Goal: Information Seeking & Learning: Find specific fact

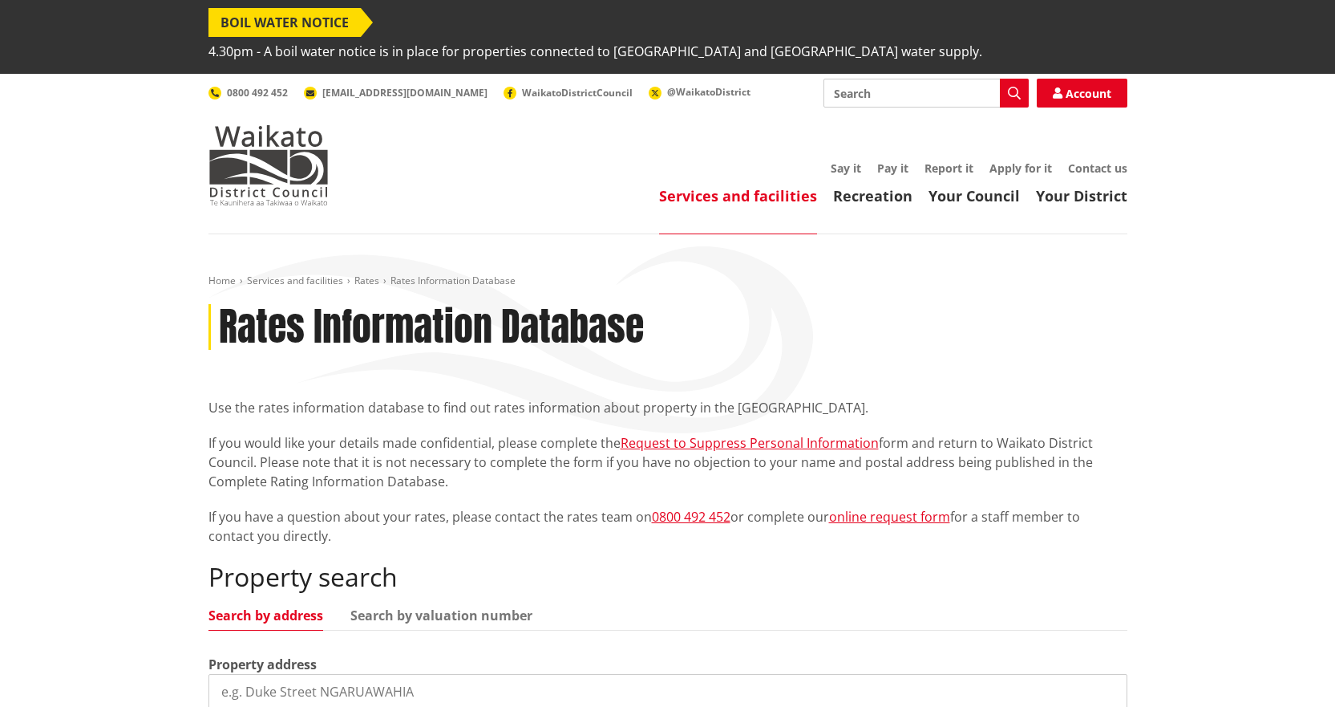
click at [322, 674] on input "search" at bounding box center [668, 691] width 919 height 35
type input "12 albert"
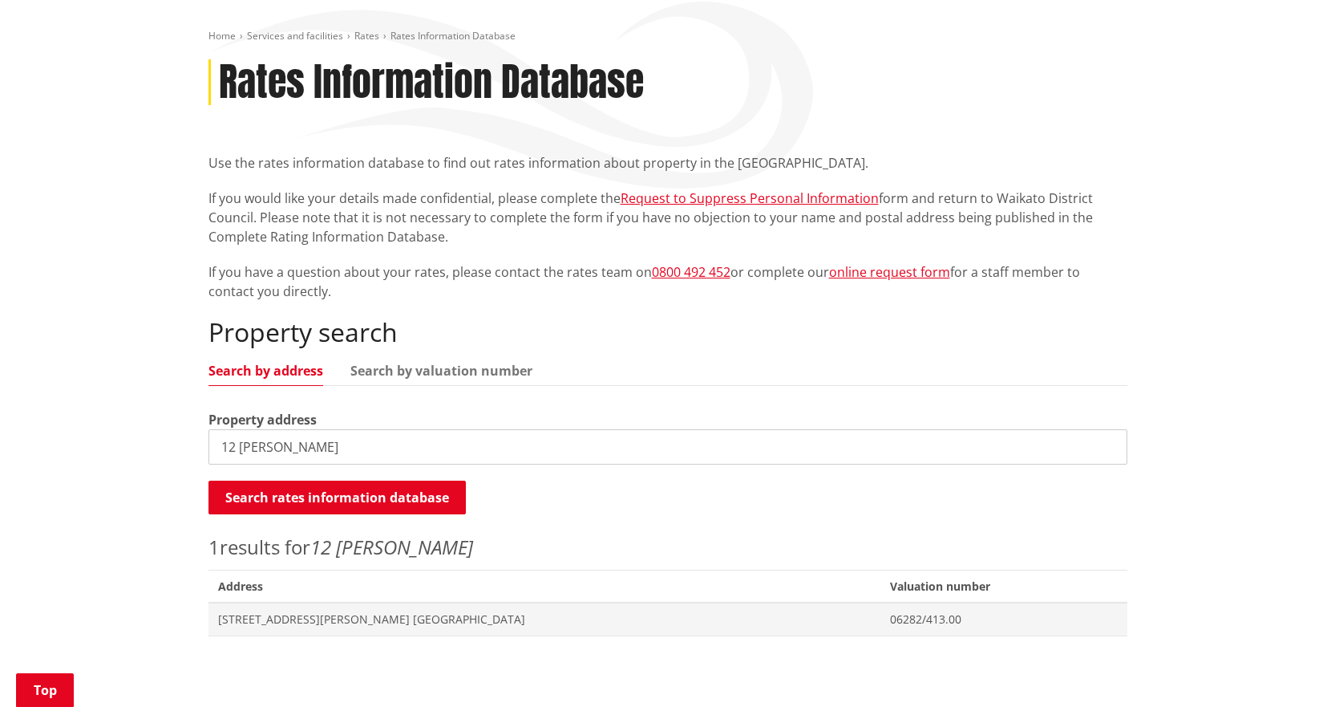
scroll to position [561, 0]
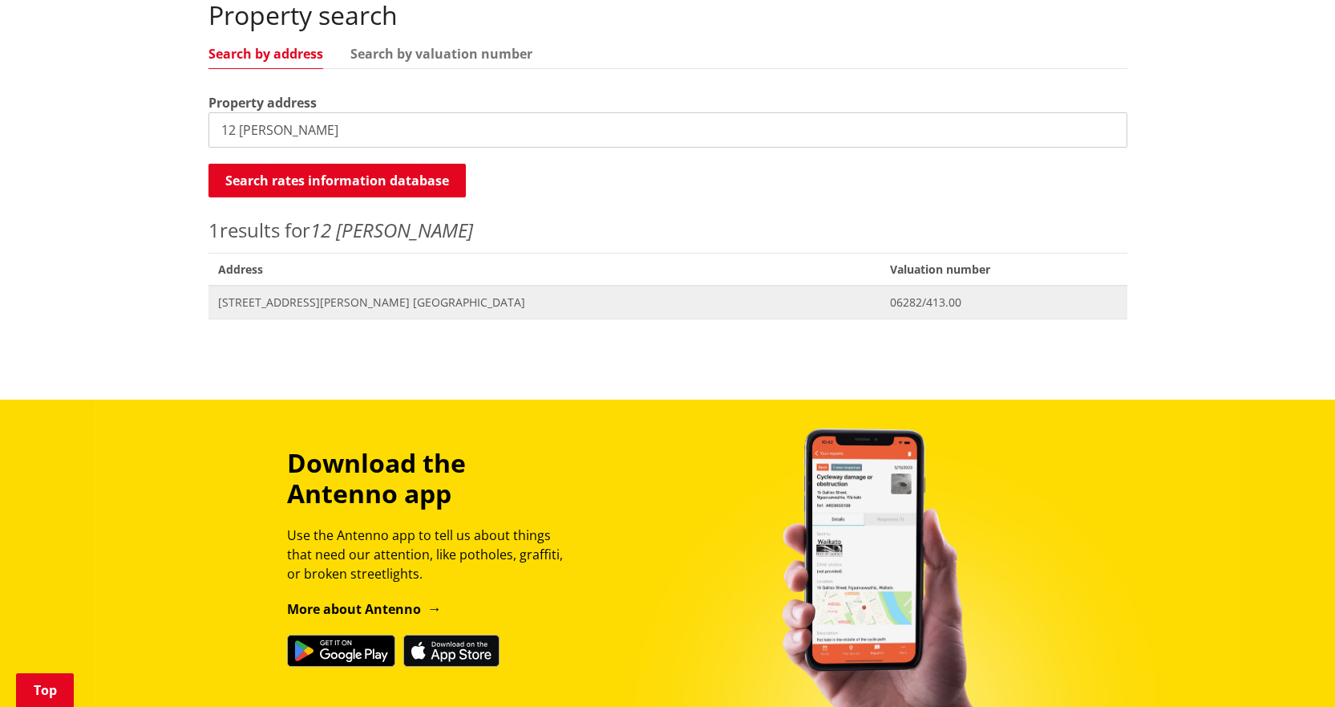
click at [391, 294] on span "[STREET_ADDRESS][PERSON_NAME] [GEOGRAPHIC_DATA]" at bounding box center [545, 302] width 654 height 16
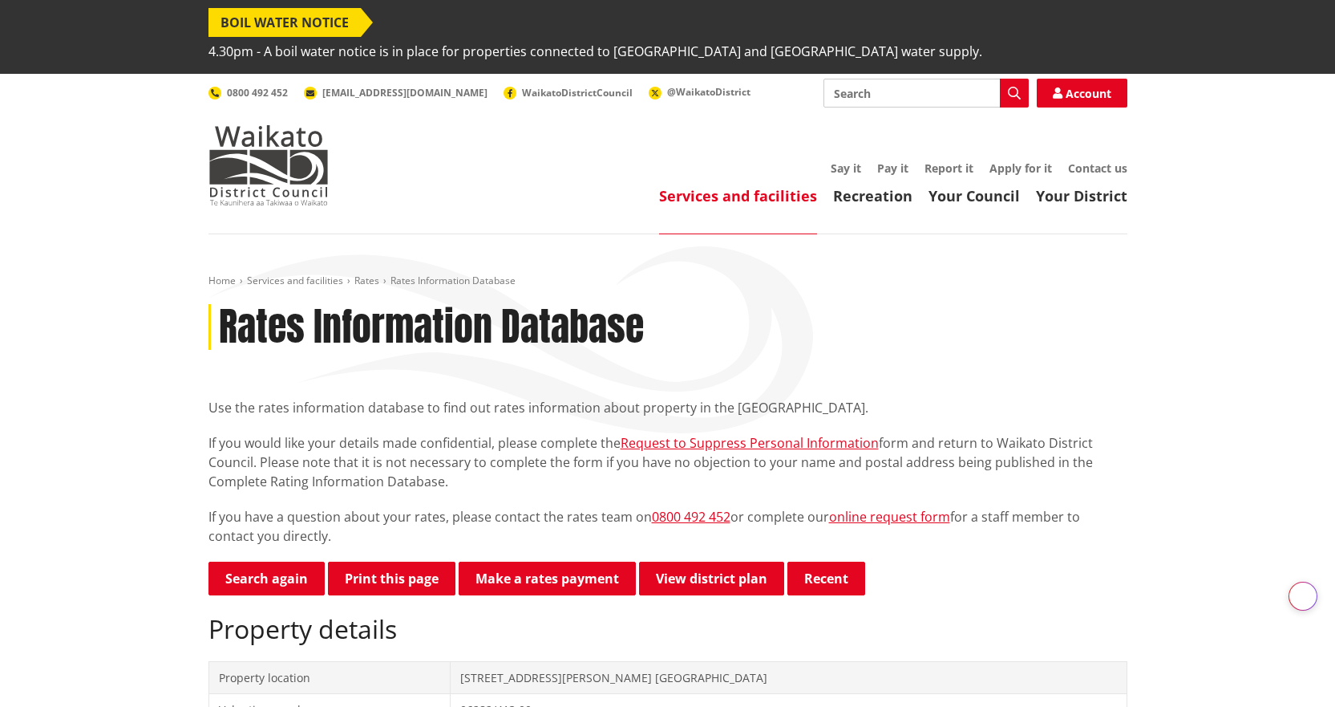
drag, startPoint x: 261, startPoint y: 545, endPoint x: 318, endPoint y: 420, distance: 136.7
click at [261, 561] on link "Search again" at bounding box center [267, 578] width 116 height 34
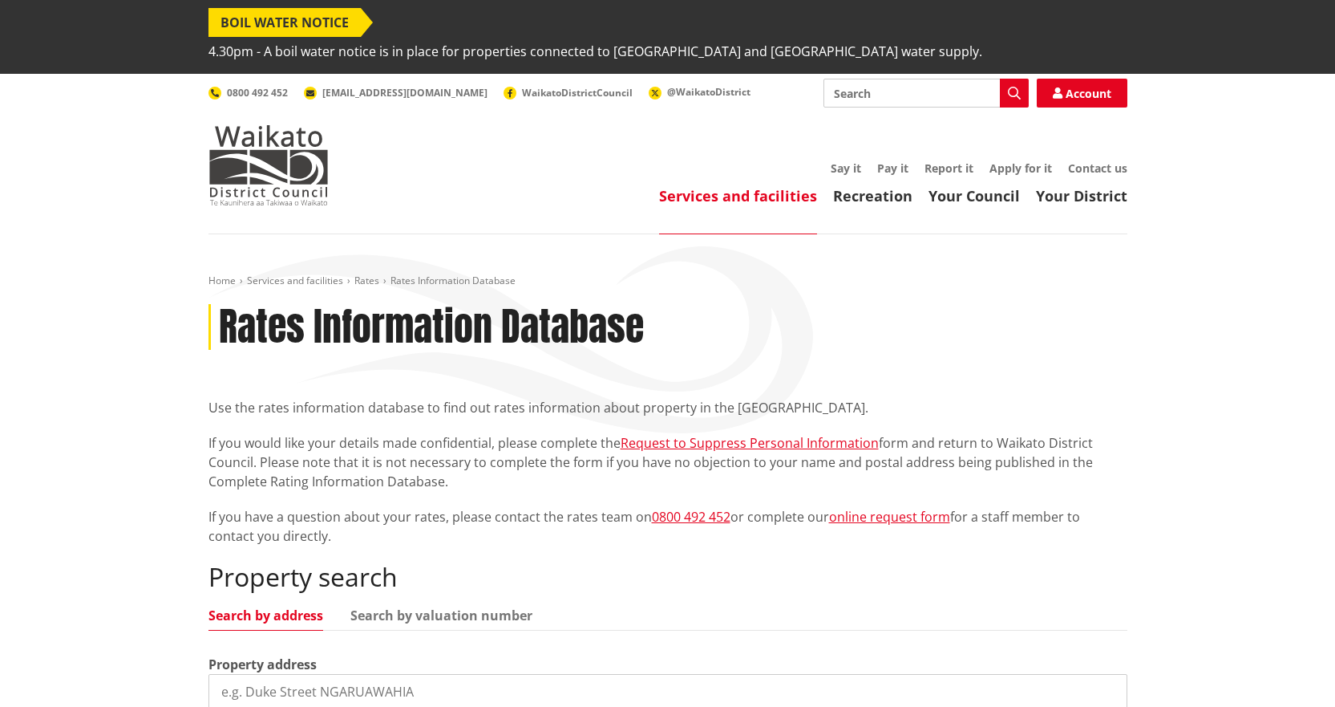
click at [407, 674] on input "search" at bounding box center [668, 691] width 919 height 35
type input "2755 river road"
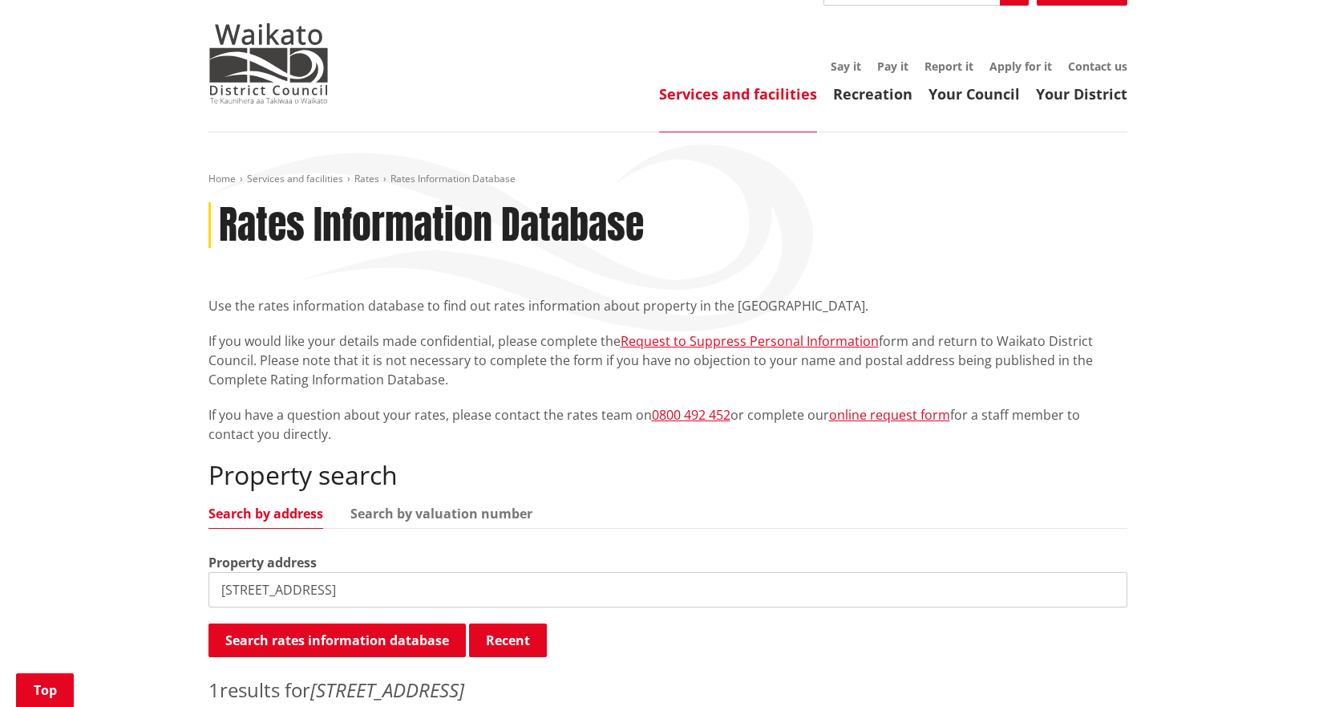
scroll to position [241, 0]
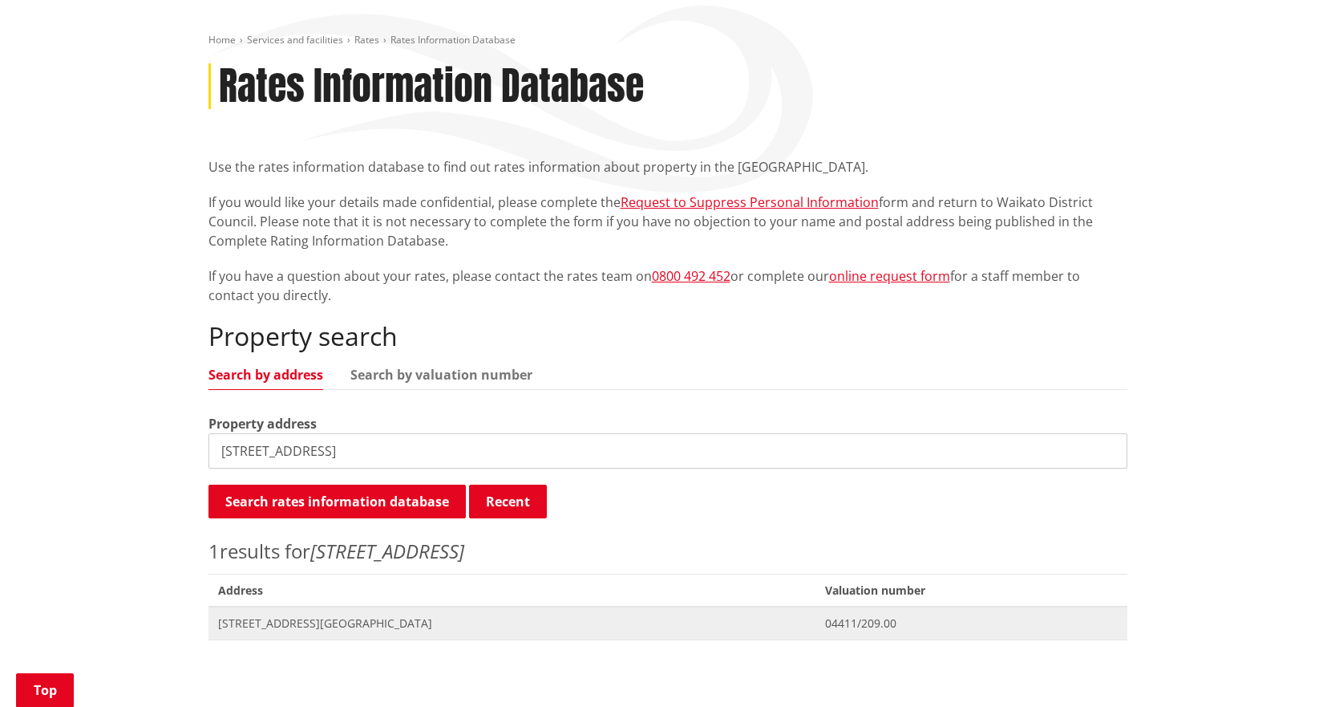
click at [322, 615] on span "2755 River Road NGARUAWAHIA" at bounding box center [512, 623] width 589 height 16
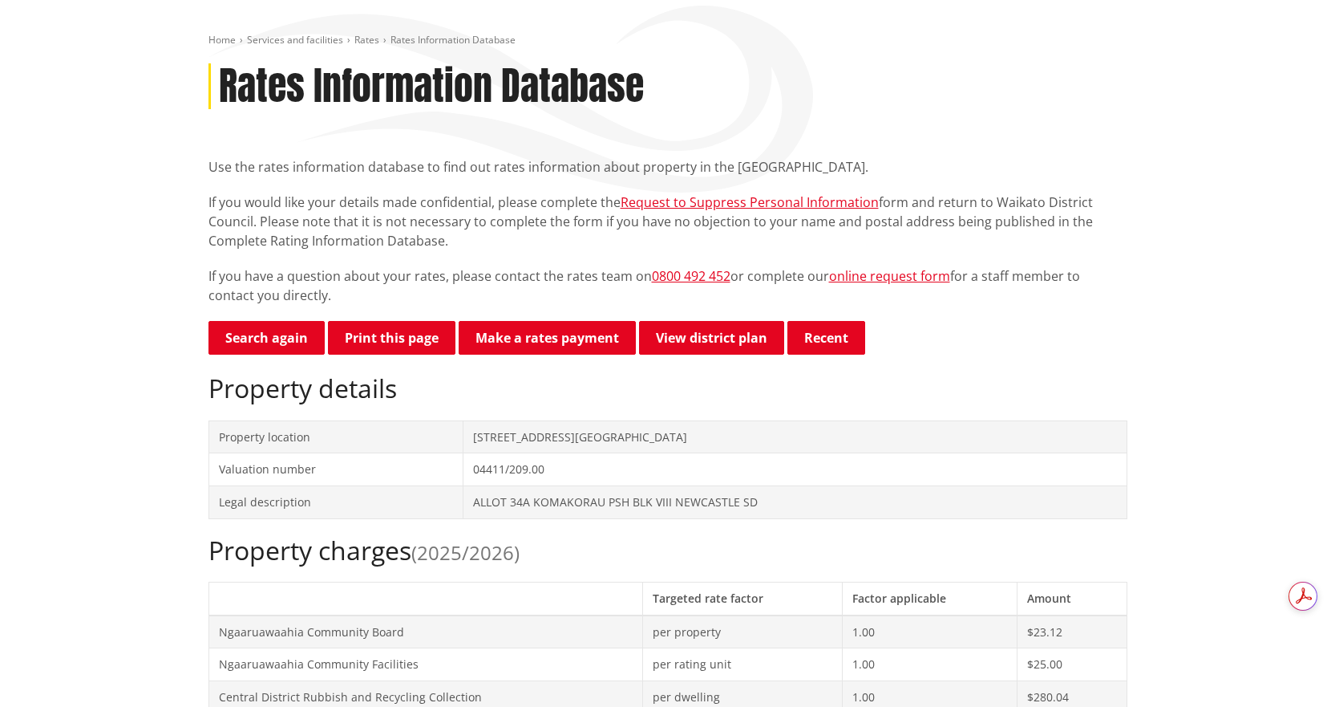
scroll to position [481, 0]
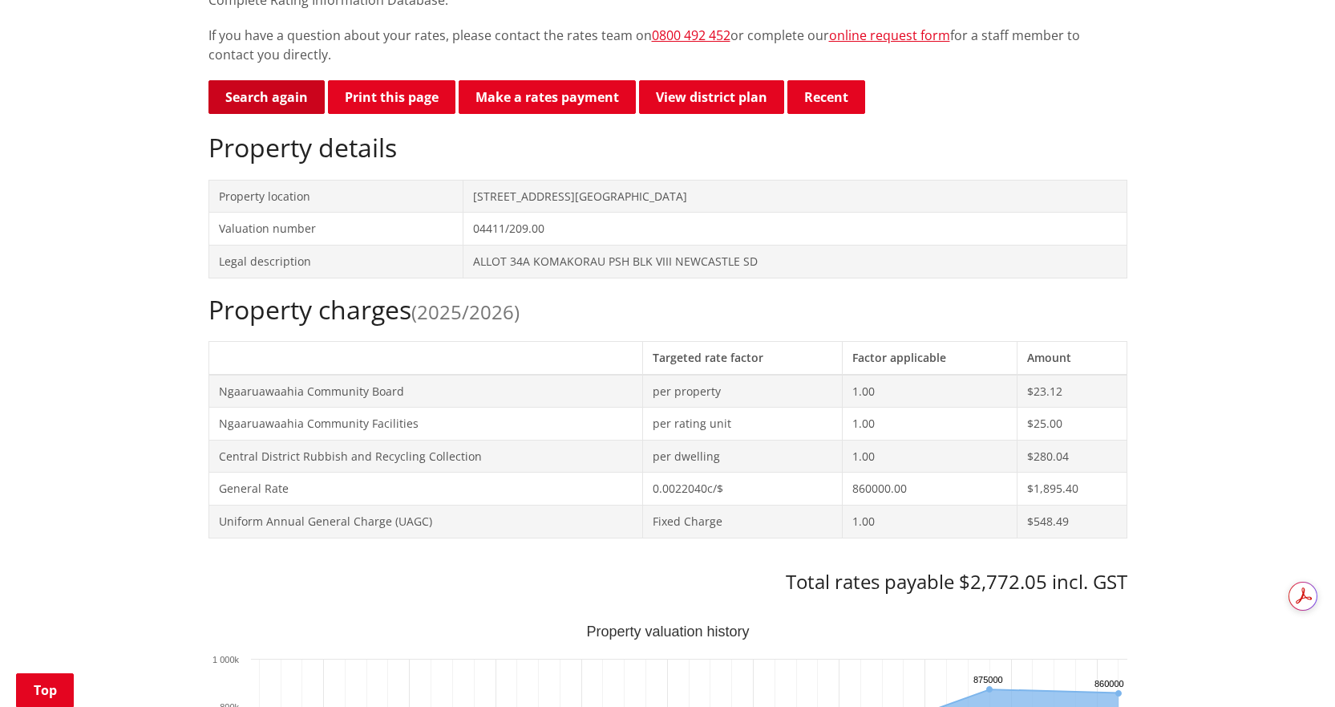
click at [272, 80] on link "Search again" at bounding box center [267, 97] width 116 height 34
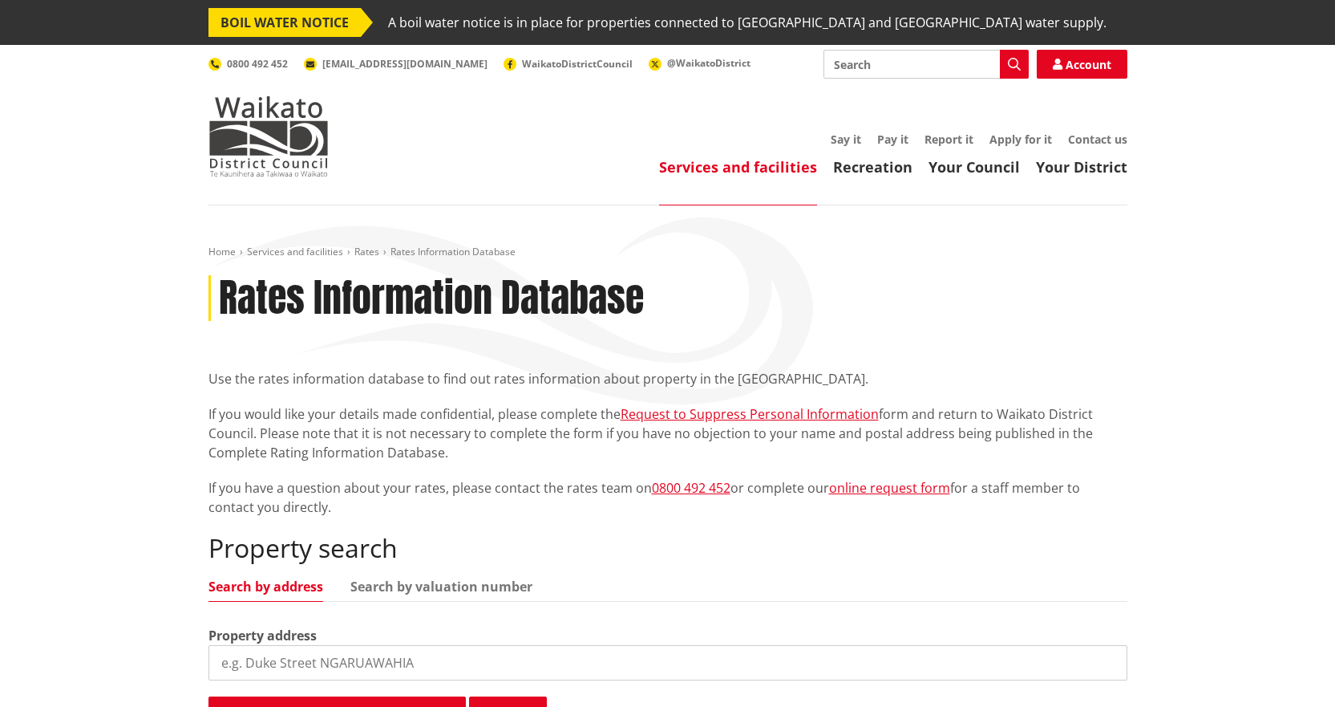
click at [482, 656] on input "search" at bounding box center [668, 662] width 919 height 35
type input "6 mcvi"
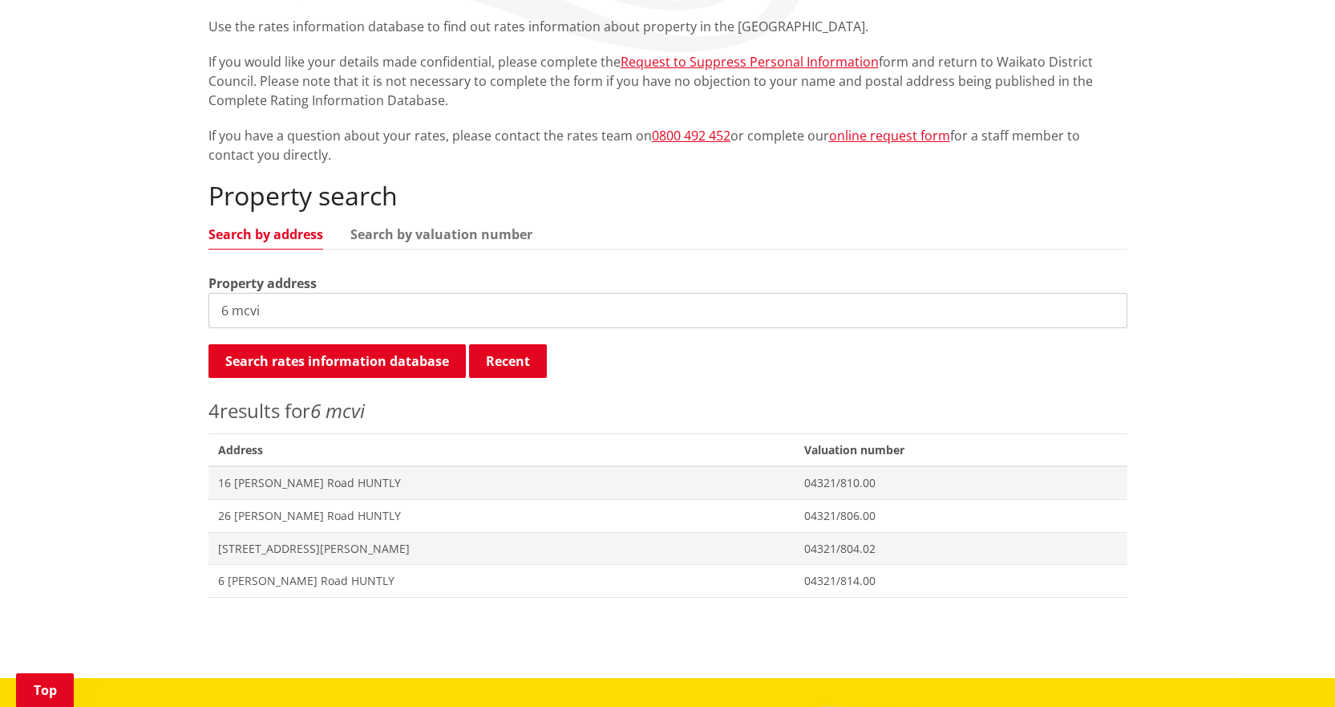
scroll to position [401, 0]
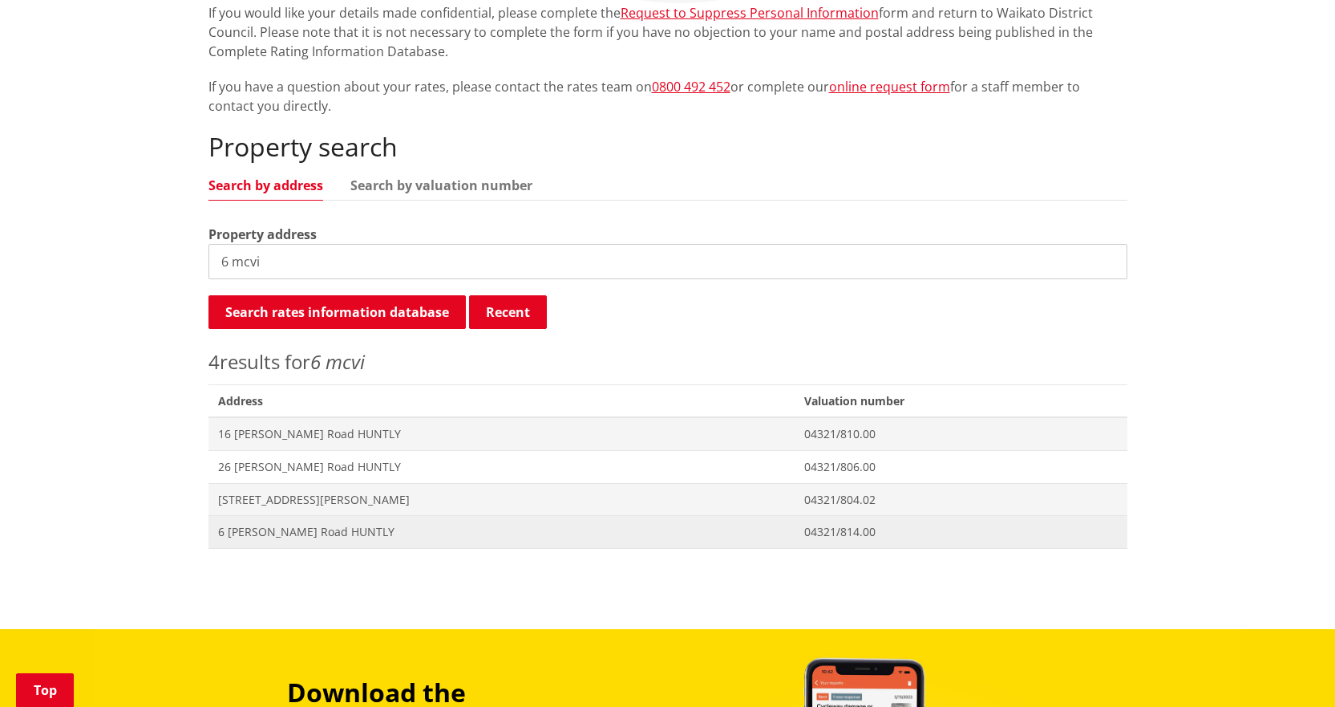
click at [266, 536] on span "6 McVie Road HUNTLY" at bounding box center [502, 532] width 568 height 16
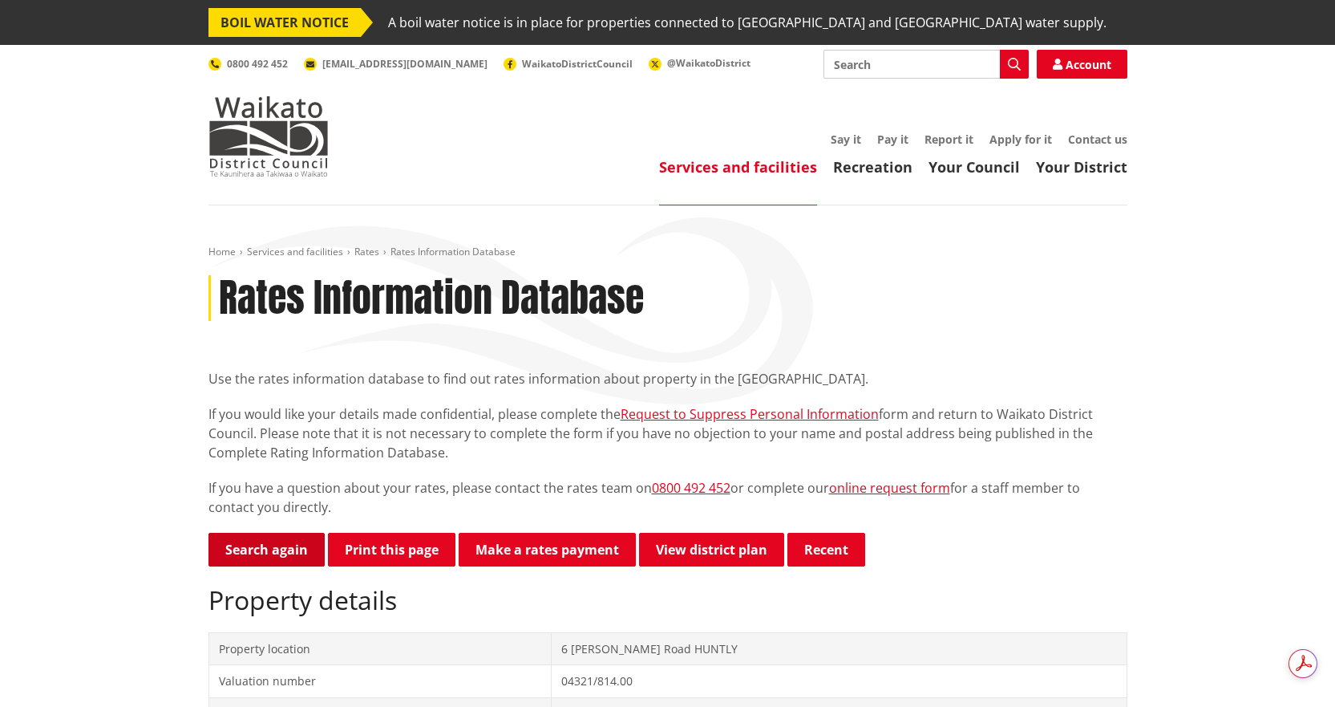
click at [257, 556] on link "Search again" at bounding box center [267, 549] width 116 height 34
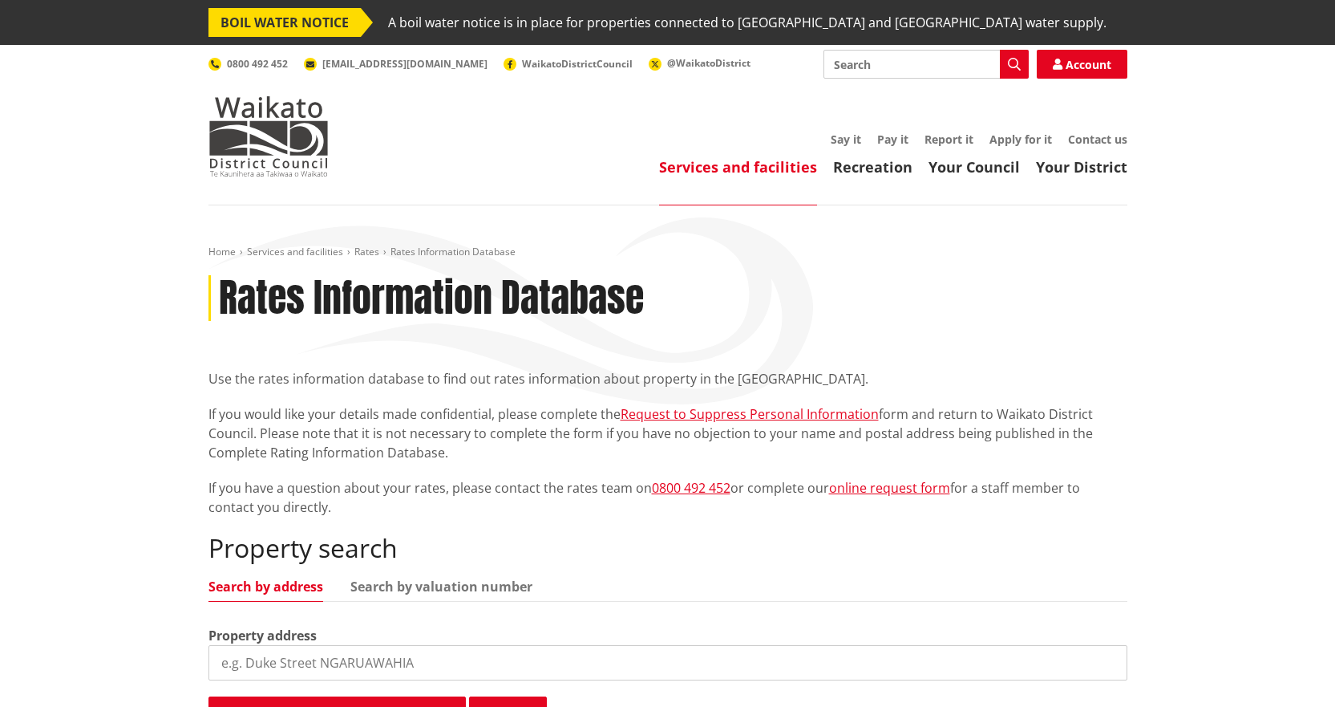
click at [552, 662] on input "search" at bounding box center [668, 662] width 919 height 35
type input "46 oakl"
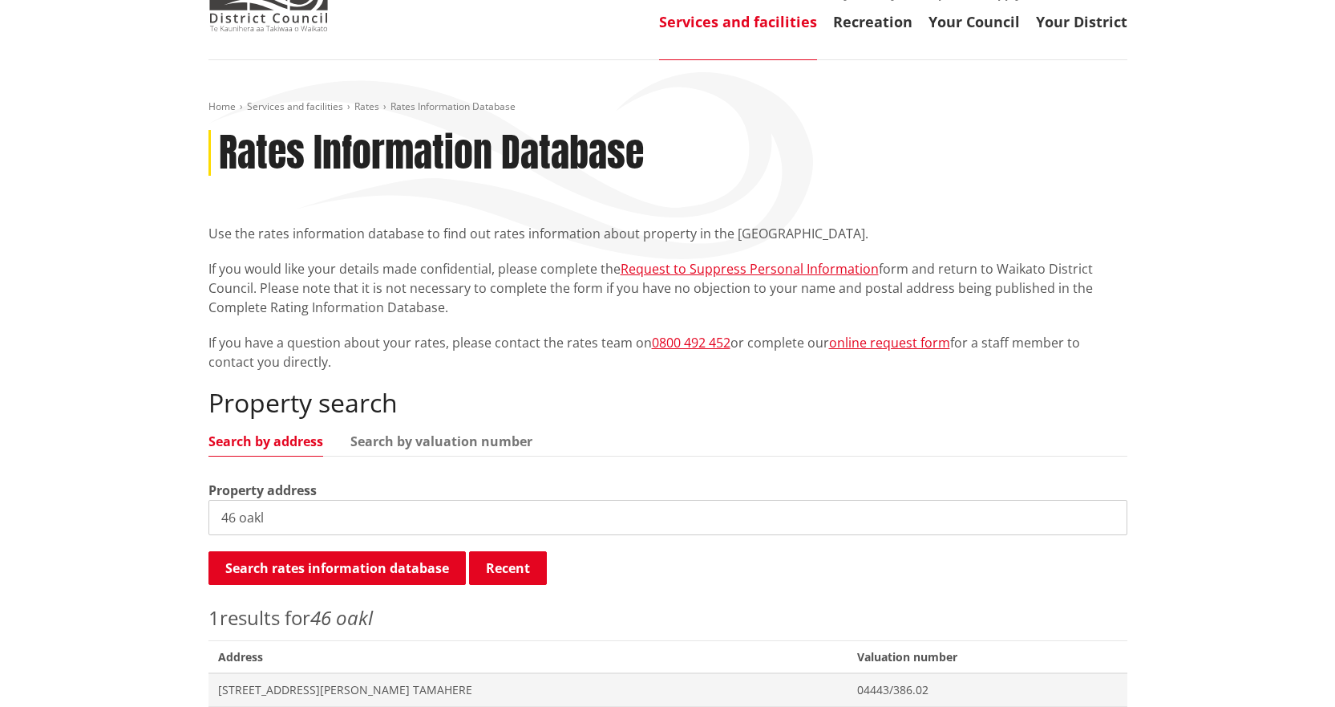
scroll to position [160, 0]
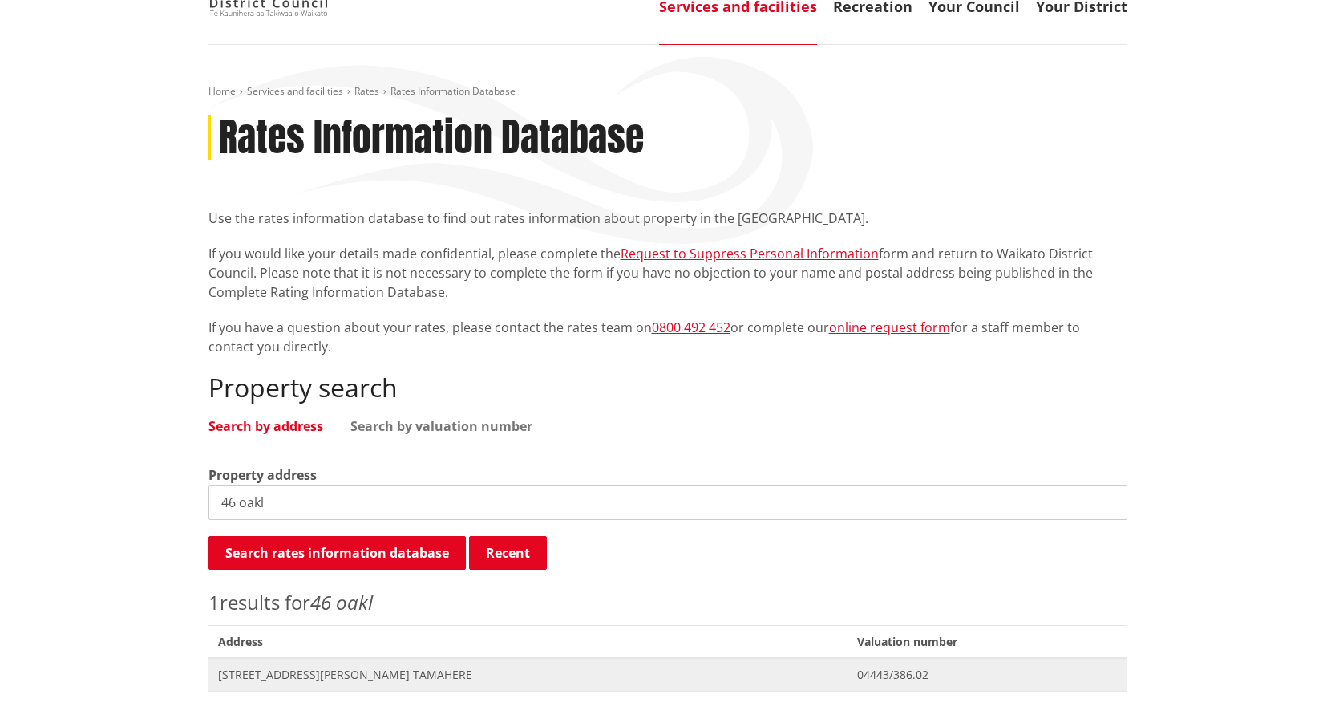
click at [259, 681] on span "[STREET_ADDRESS][PERSON_NAME] TAMAHERE" at bounding box center [528, 674] width 621 height 16
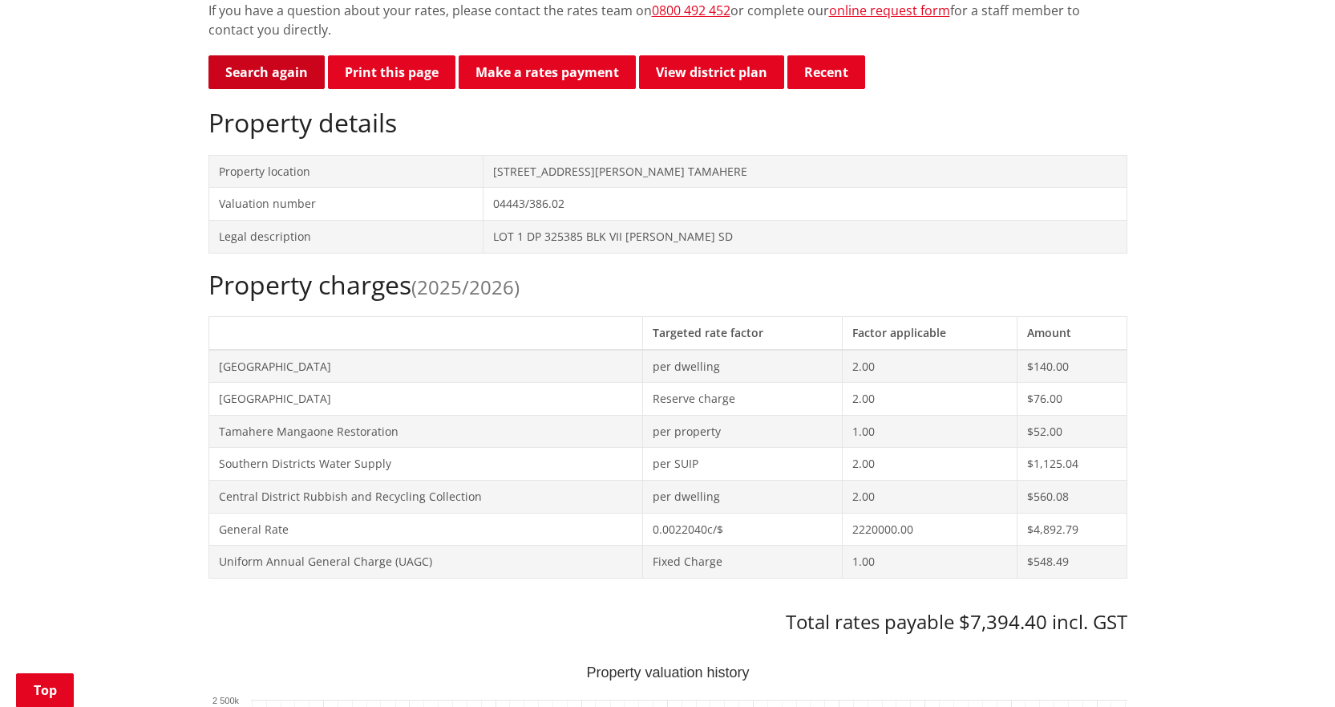
scroll to position [401, 0]
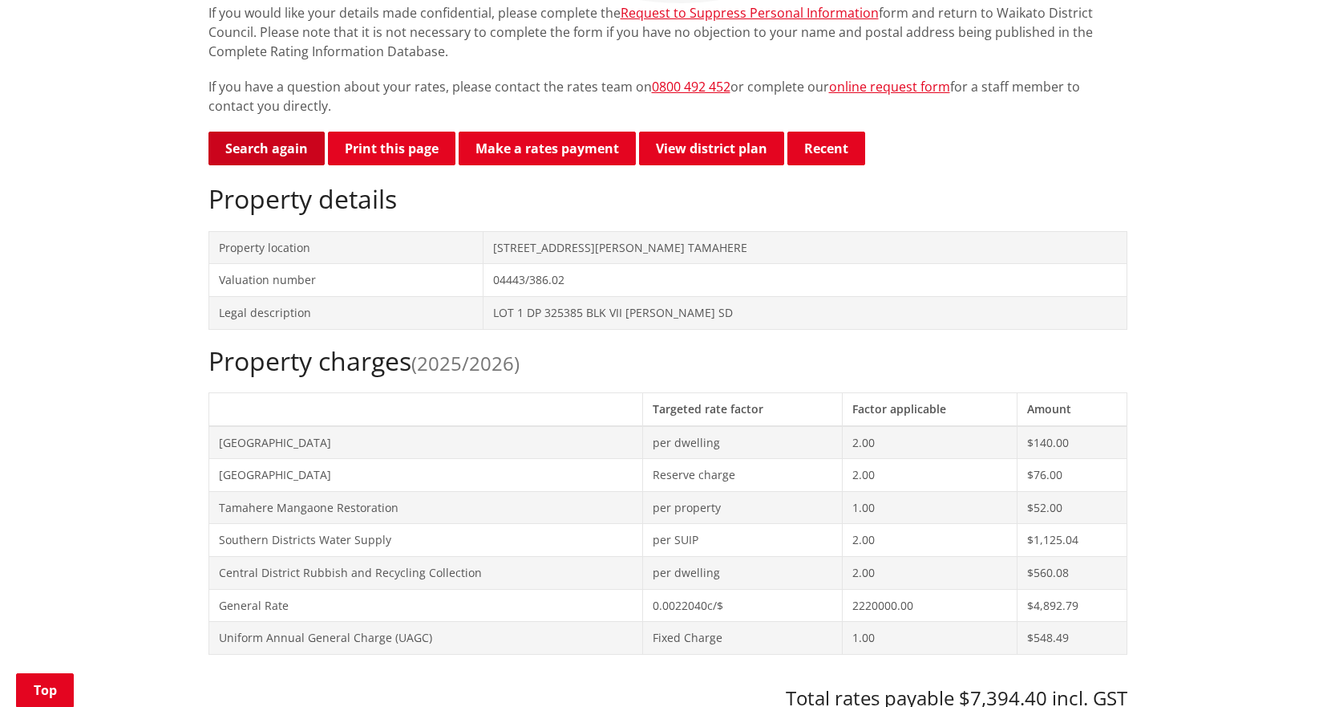
click at [298, 156] on link "Search again" at bounding box center [267, 149] width 116 height 34
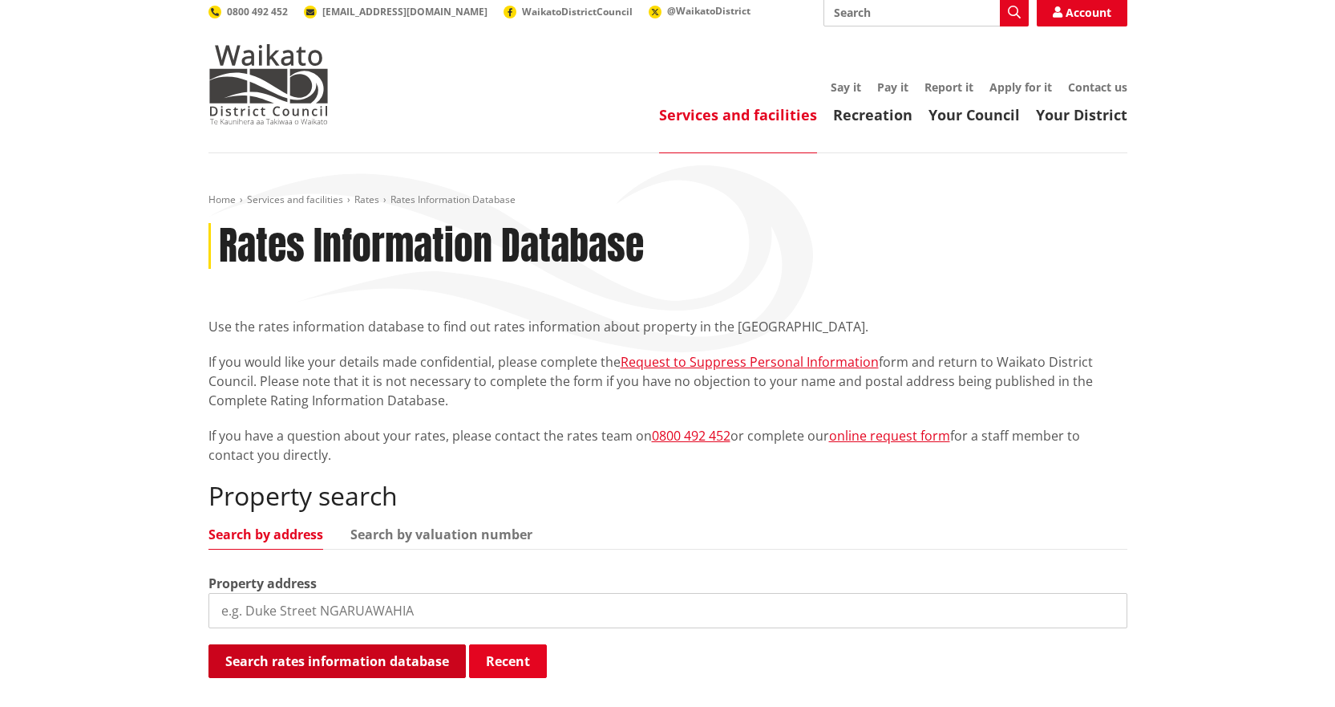
scroll to position [80, 0]
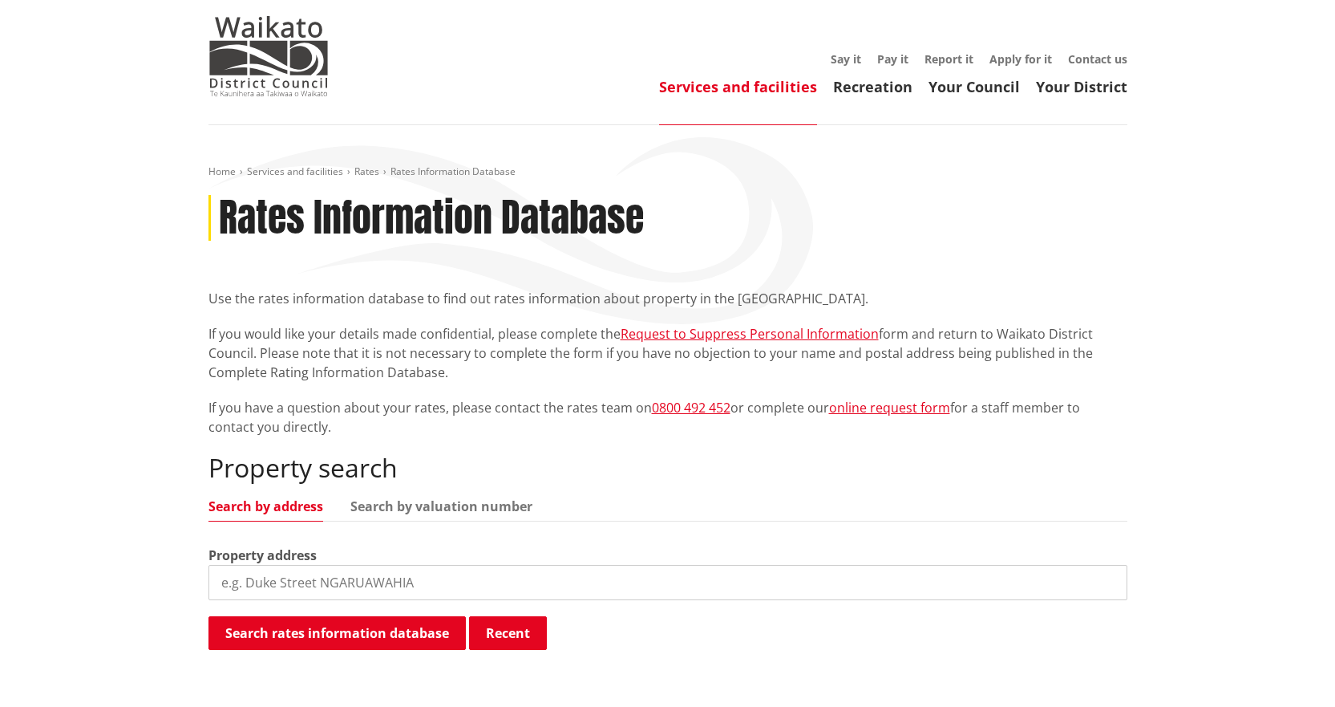
click at [469, 572] on input "search" at bounding box center [668, 582] width 919 height 35
type input "139 clar"
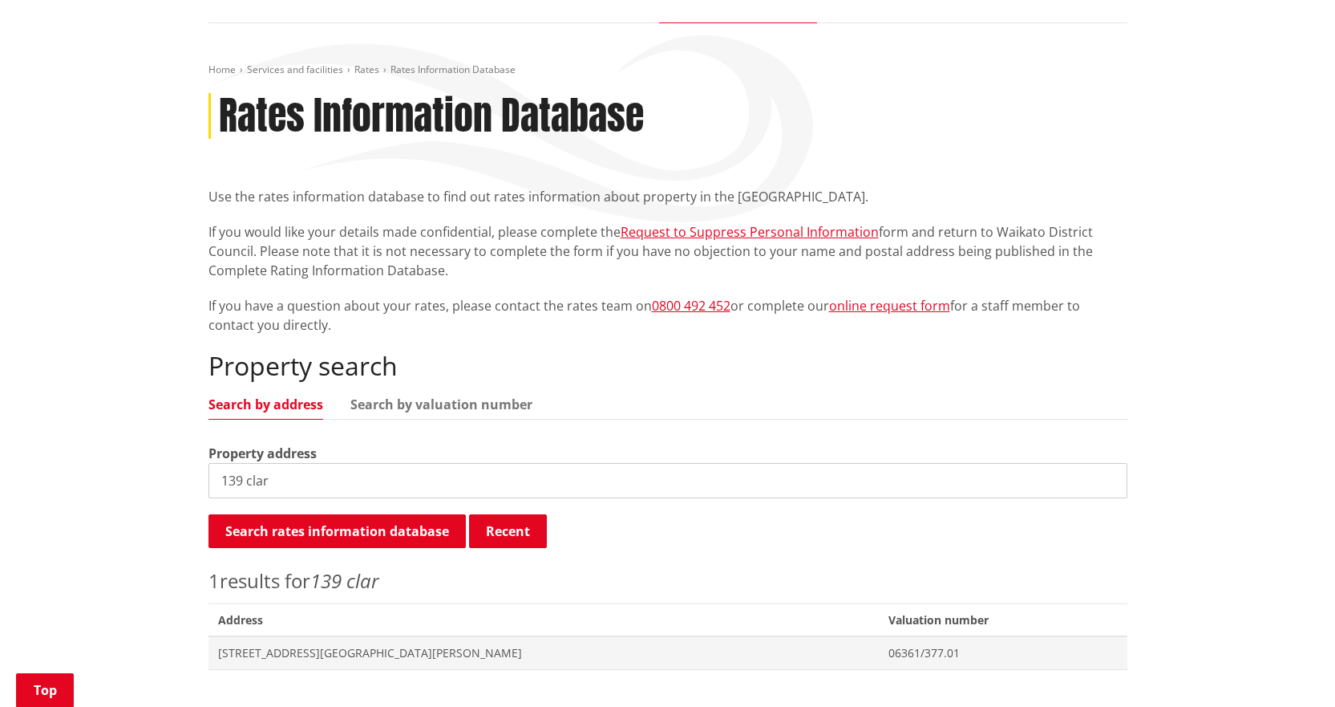
scroll to position [241, 0]
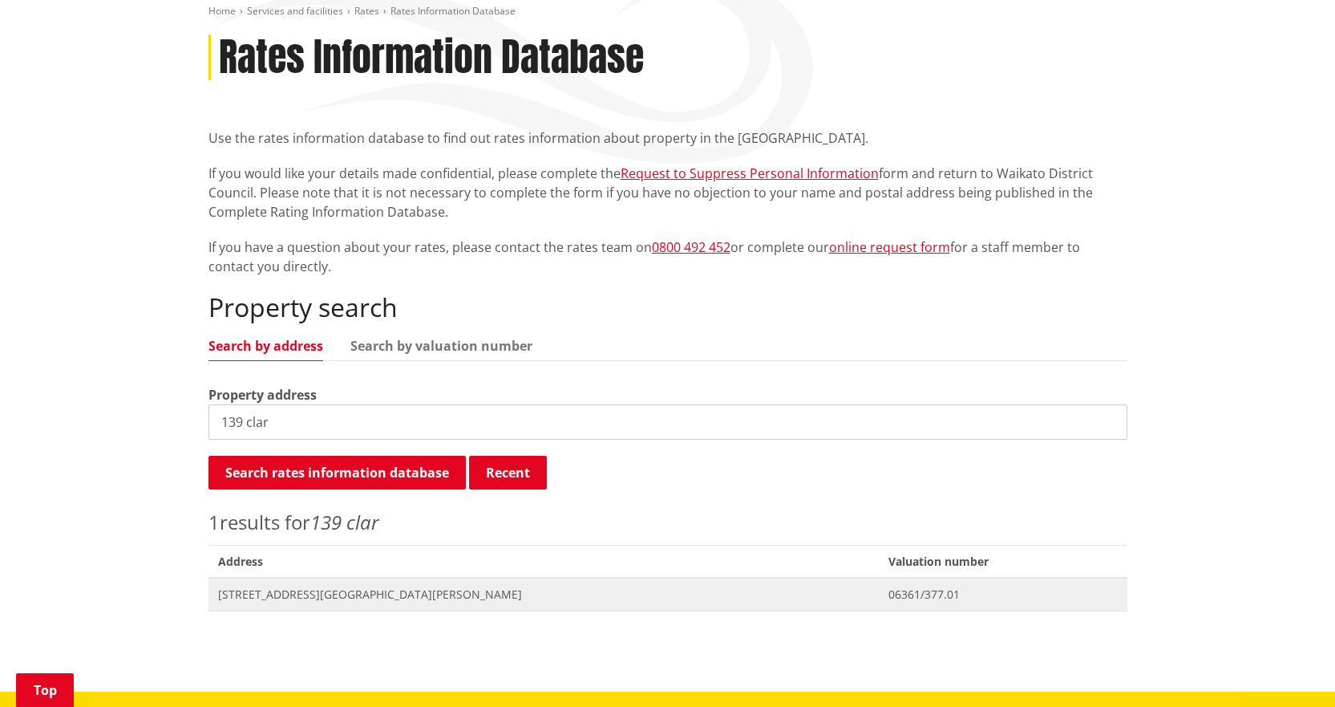
click at [251, 591] on span "139 Clark Road NGARUAWAHIA" at bounding box center [544, 594] width 652 height 16
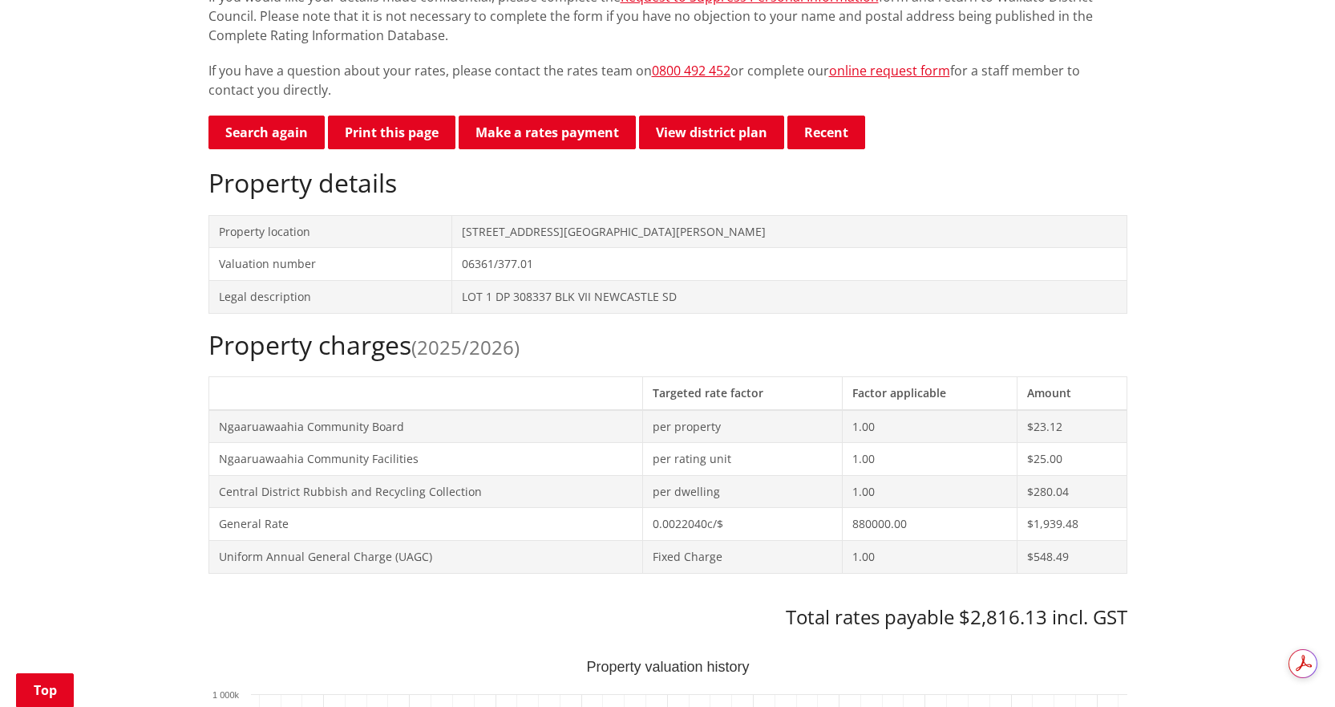
scroll to position [561, 0]
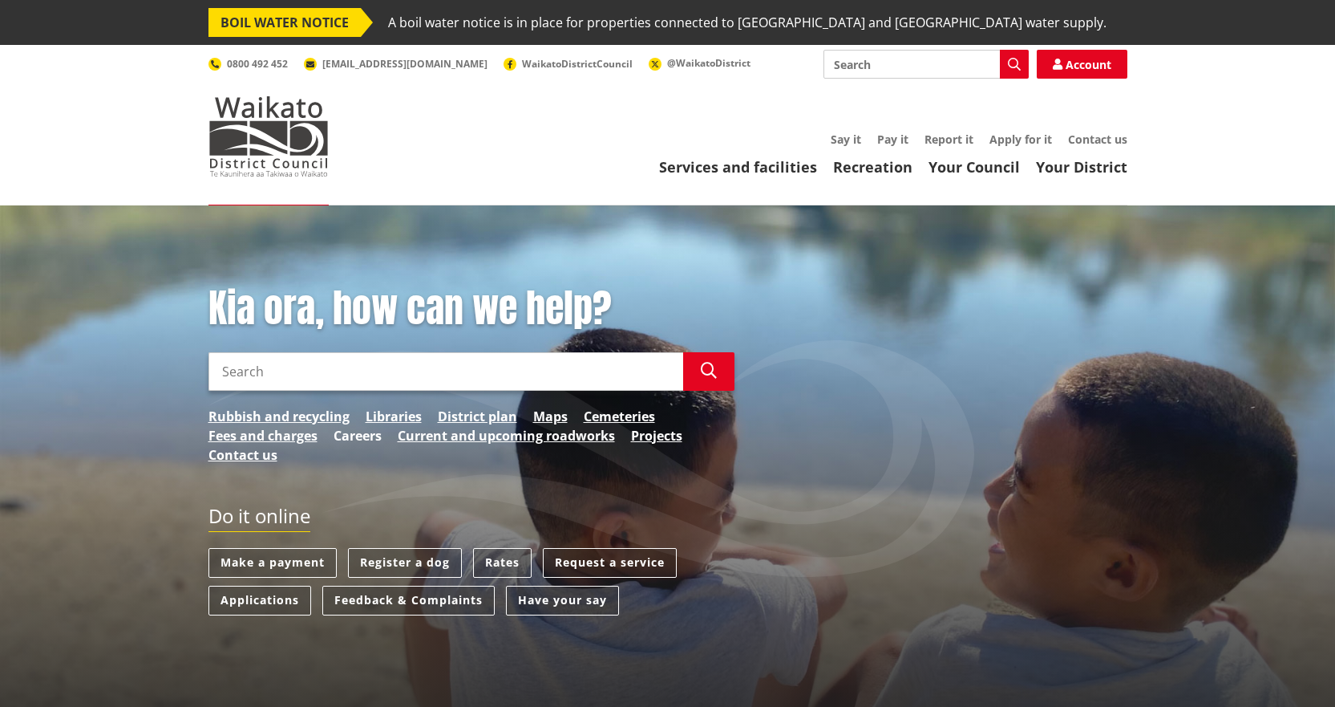
click at [359, 434] on link "Careers" at bounding box center [358, 435] width 48 height 19
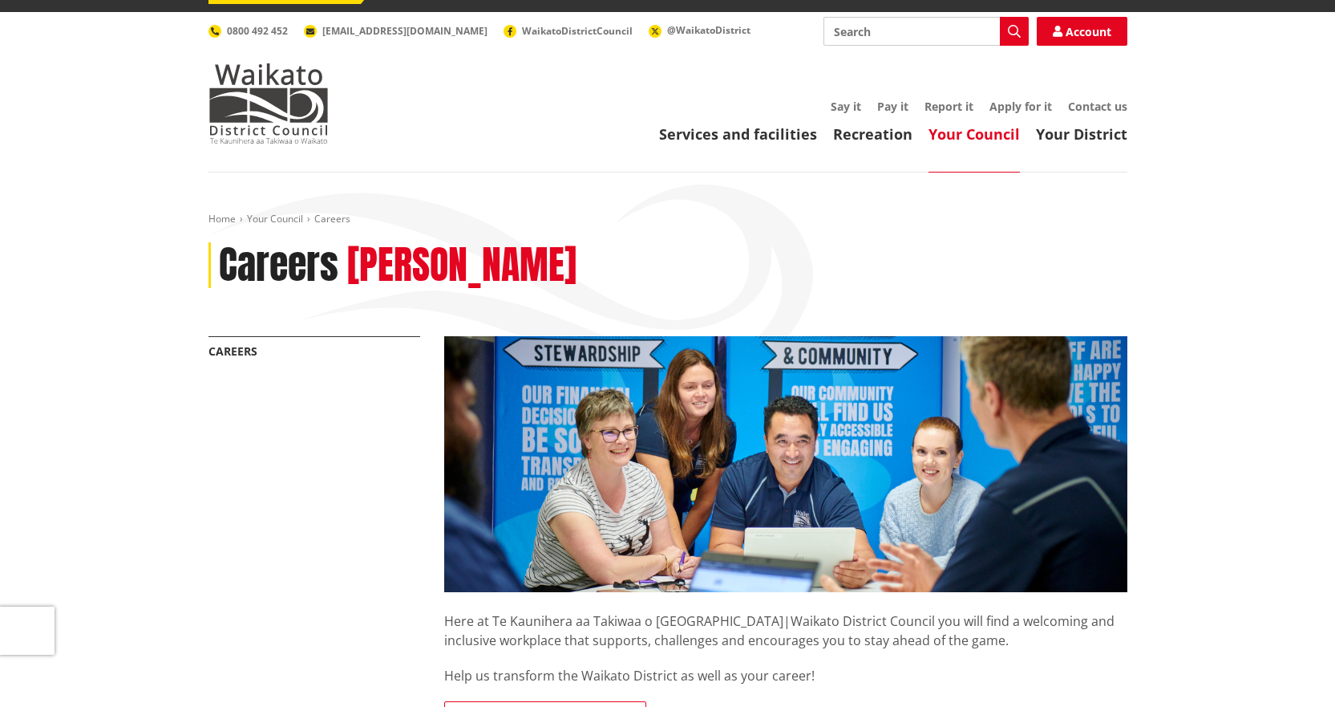
scroll to position [481, 0]
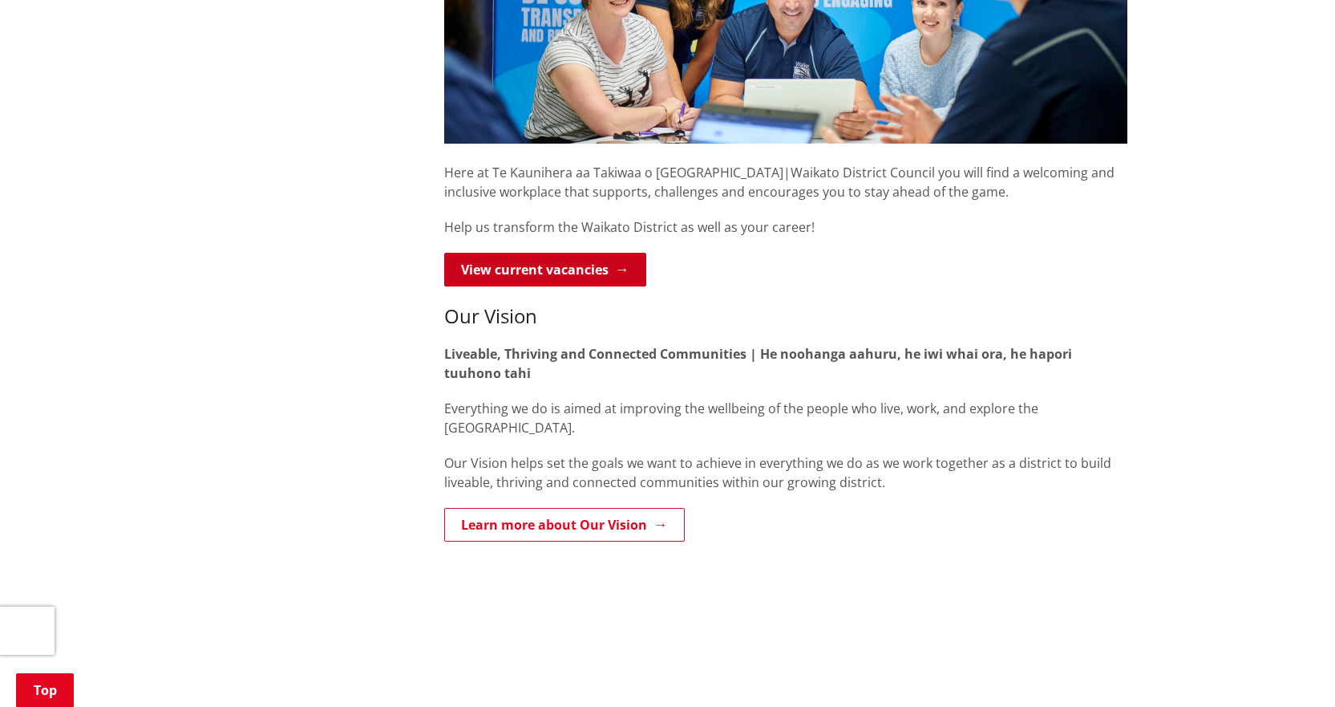
click at [552, 257] on link "View current vacancies" at bounding box center [545, 270] width 202 height 34
